Goal: Information Seeking & Learning: Check status

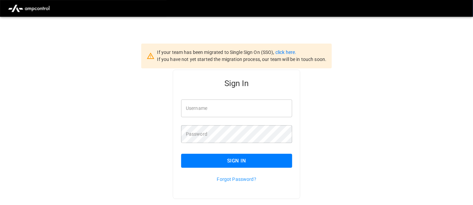
type input "**********"
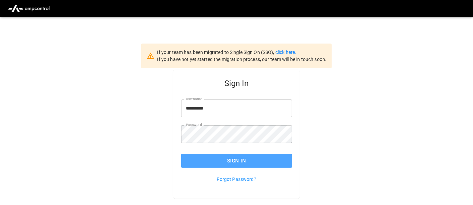
click at [228, 162] on button "Sign In" at bounding box center [236, 161] width 111 height 14
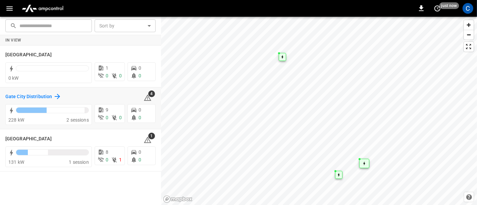
click at [53, 95] on icon at bounding box center [57, 97] width 8 height 8
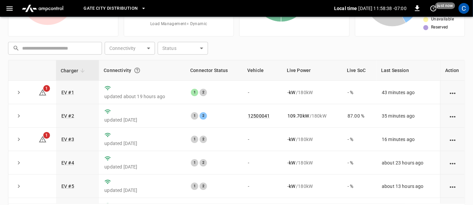
scroll to position [98, 0]
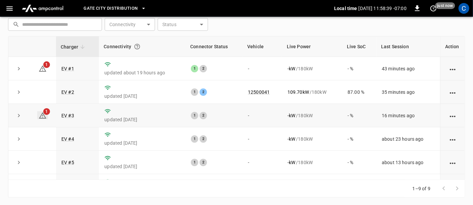
click at [42, 114] on icon at bounding box center [42, 115] width 7 height 6
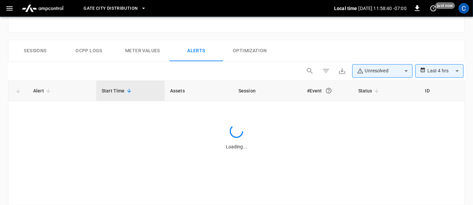
scroll to position [311, 0]
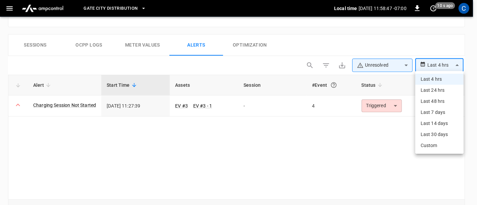
click at [441, 90] on li "Last 24 hrs" at bounding box center [440, 90] width 48 height 11
type input "**********"
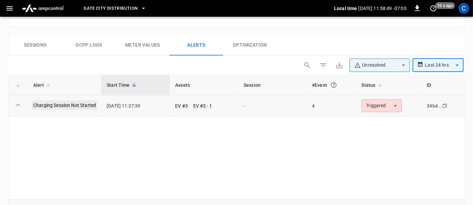
click at [77, 103] on link "Charging Session Not Started" at bounding box center [64, 105] width 65 height 9
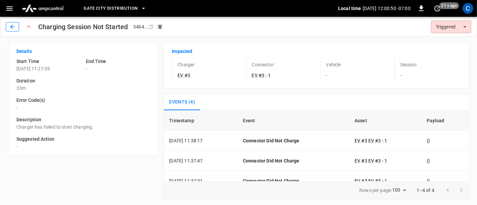
click at [12, 27] on icon "button" at bounding box center [12, 27] width 4 height 4
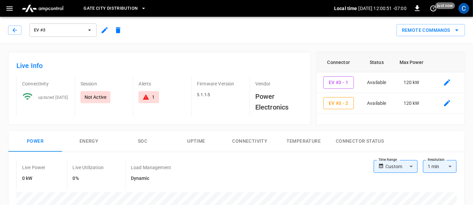
click at [9, 8] on icon "button" at bounding box center [9, 8] width 6 height 4
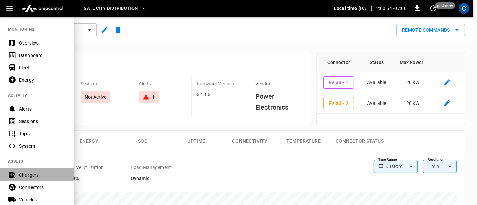
click at [35, 174] on div "Chargers" at bounding box center [42, 175] width 47 height 7
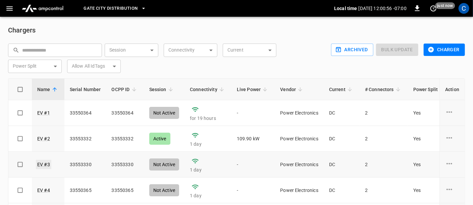
click at [40, 166] on link "EV #3" at bounding box center [43, 164] width 15 height 9
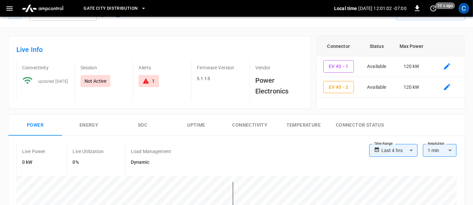
scroll to position [15, 0]
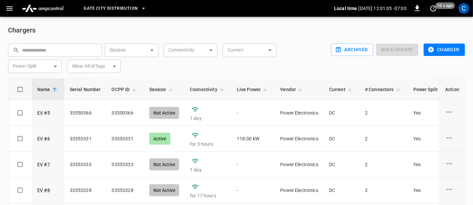
scroll to position [103, 0]
click at [44, 139] on link "EV #6" at bounding box center [43, 138] width 15 height 9
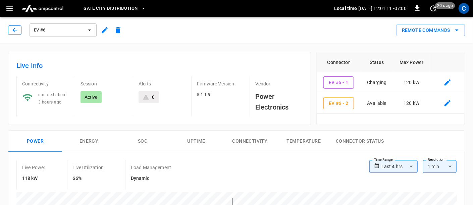
click at [13, 34] on button "button" at bounding box center [14, 30] width 13 height 9
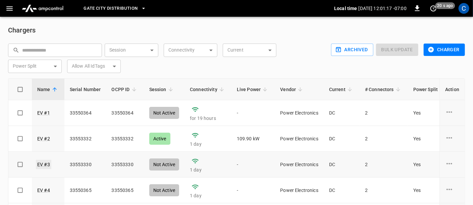
click at [43, 163] on link "EV #3" at bounding box center [43, 164] width 15 height 9
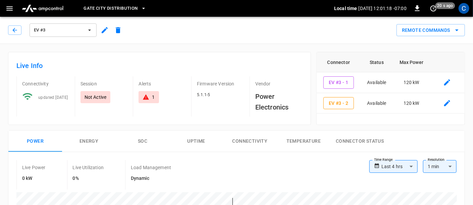
click at [144, 96] on icon at bounding box center [146, 97] width 7 height 7
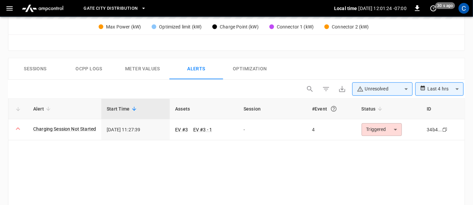
scroll to position [287, 0]
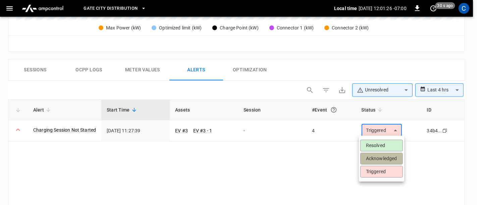
click at [379, 157] on li "Acknowledged" at bounding box center [381, 159] width 43 height 12
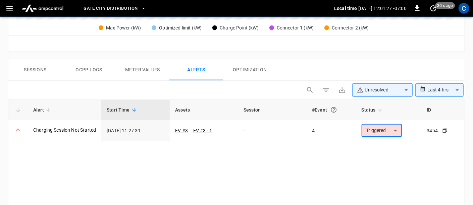
type input "**********"
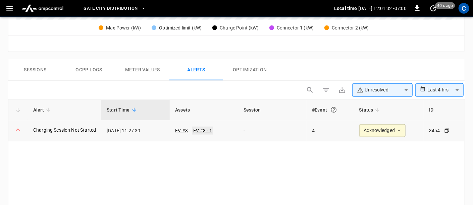
click at [197, 127] on link "EV #3 - 1" at bounding box center [202, 131] width 21 height 8
type input "******"
